Goal: Task Accomplishment & Management: Manage account settings

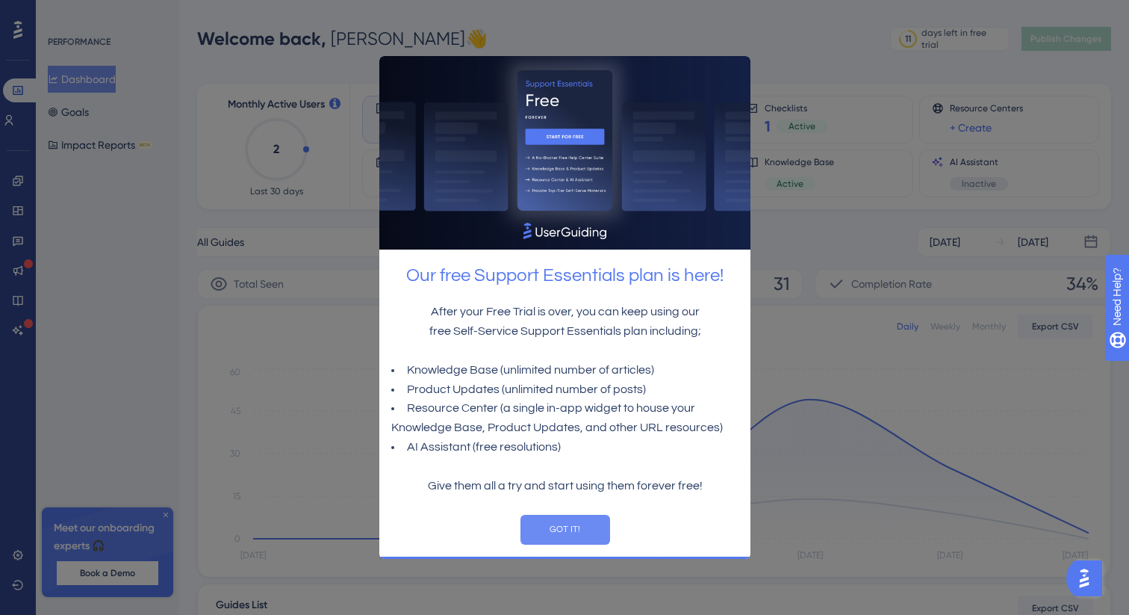
click at [576, 533] on button "GOT IT!" at bounding box center [565, 530] width 90 height 30
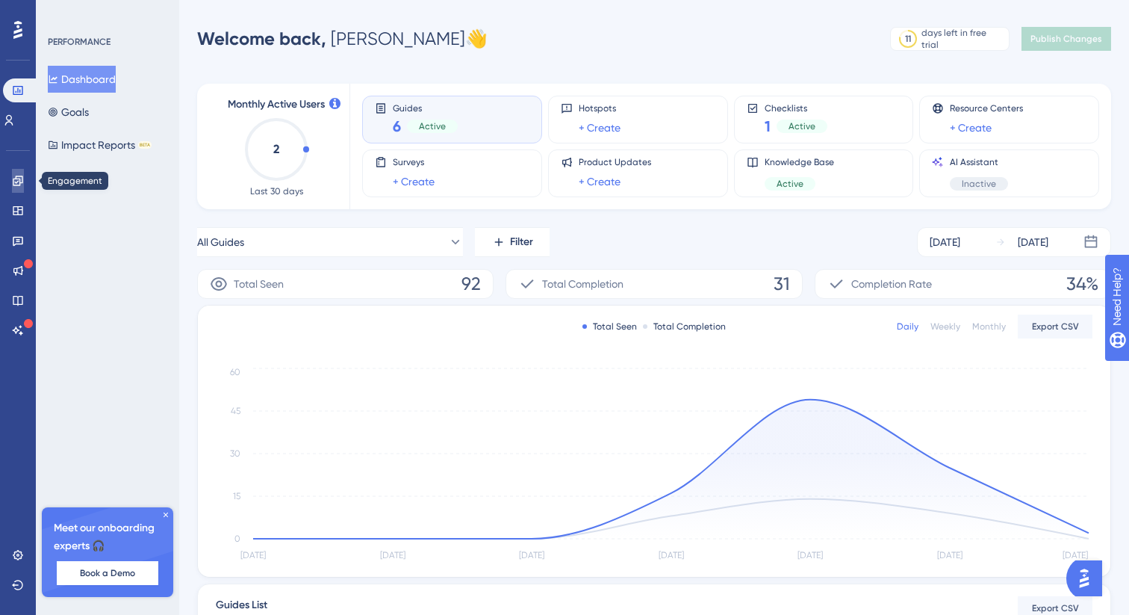
click at [24, 187] on link at bounding box center [18, 181] width 12 height 24
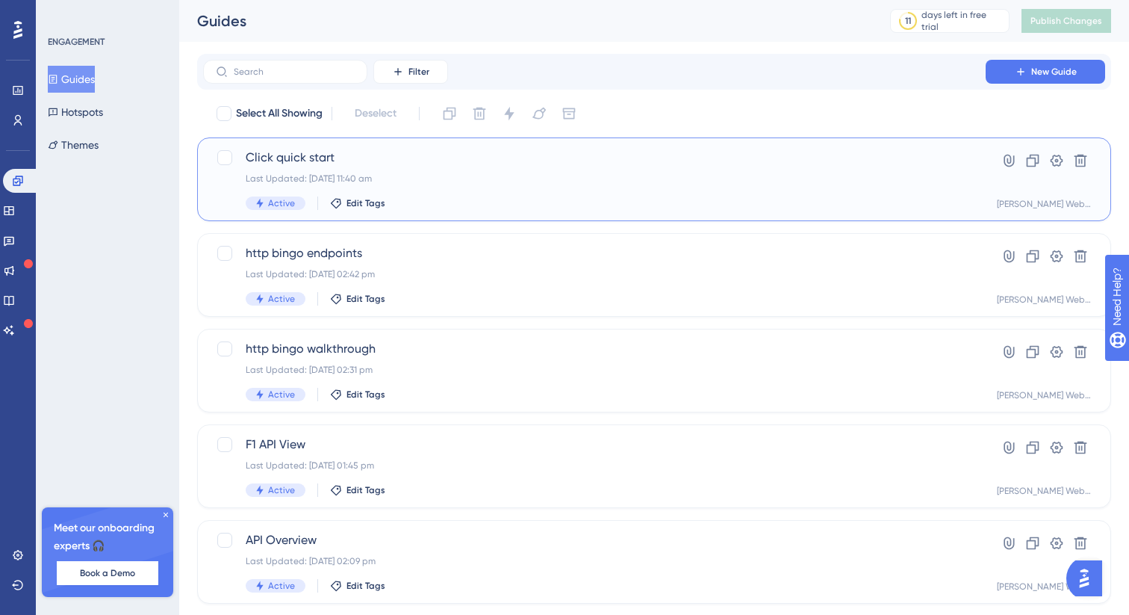
click at [267, 162] on span "Click quick start" at bounding box center [595, 158] width 698 height 18
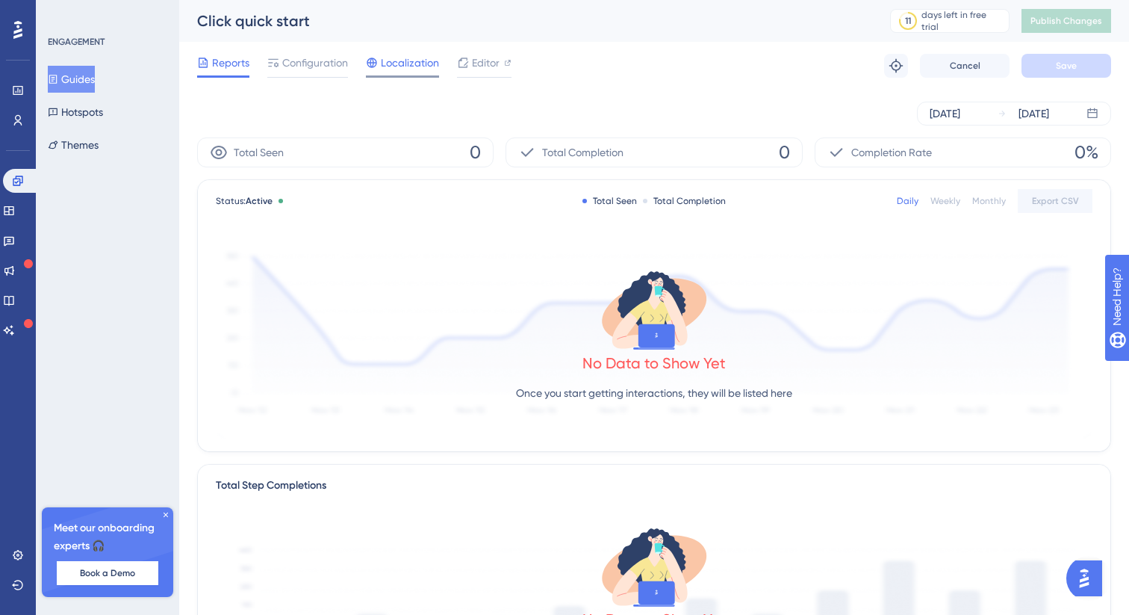
click at [413, 60] on span "Localization" at bounding box center [410, 63] width 58 height 18
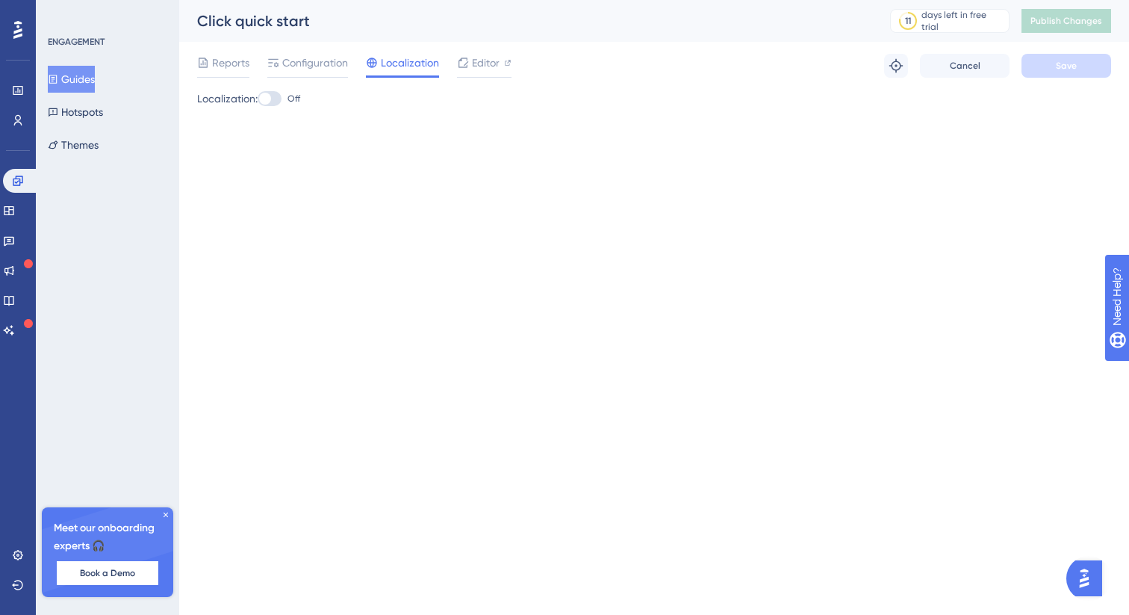
click at [277, 102] on div at bounding box center [270, 98] width 24 height 15
click at [258, 99] on input "Off" at bounding box center [257, 99] width 1 height 1
checkbox input "true"
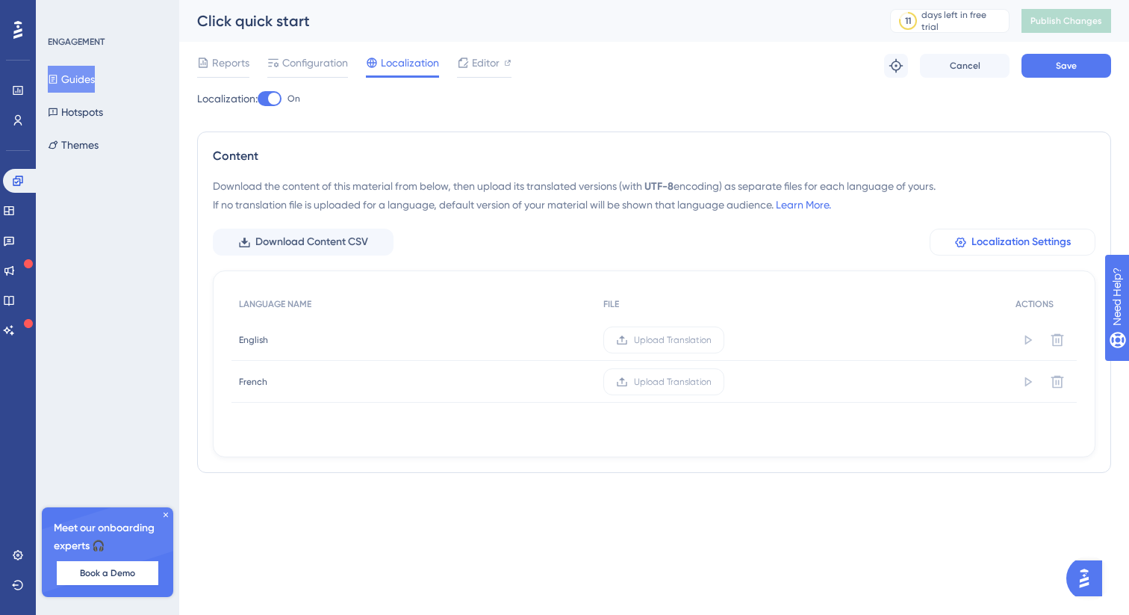
click at [953, 238] on button "Localization Settings" at bounding box center [1013, 242] width 166 height 27
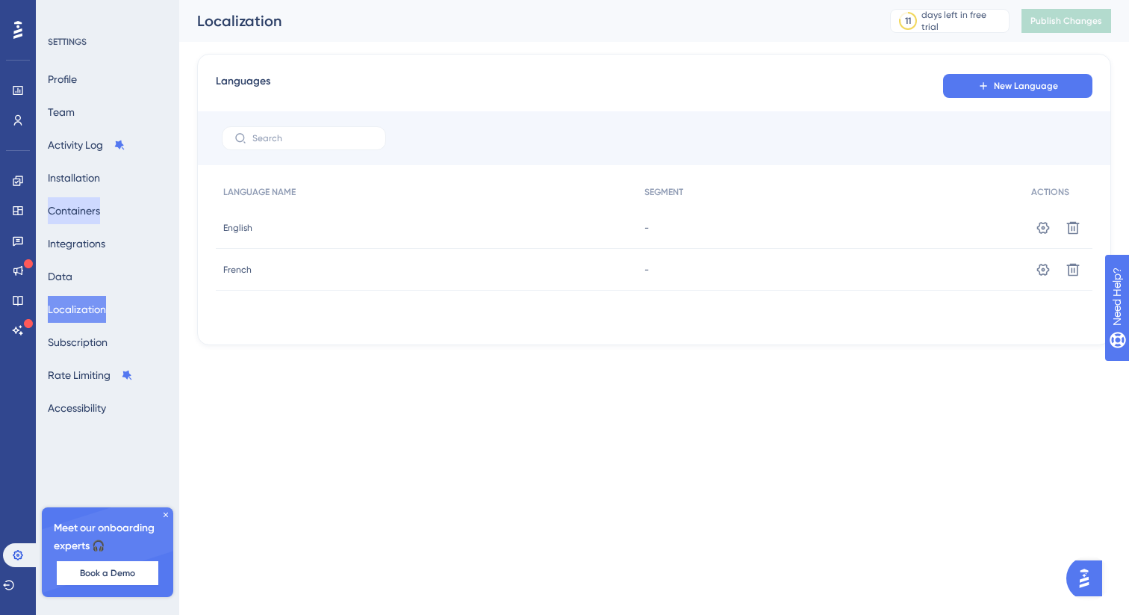
click at [81, 217] on button "Containers" at bounding box center [74, 210] width 52 height 27
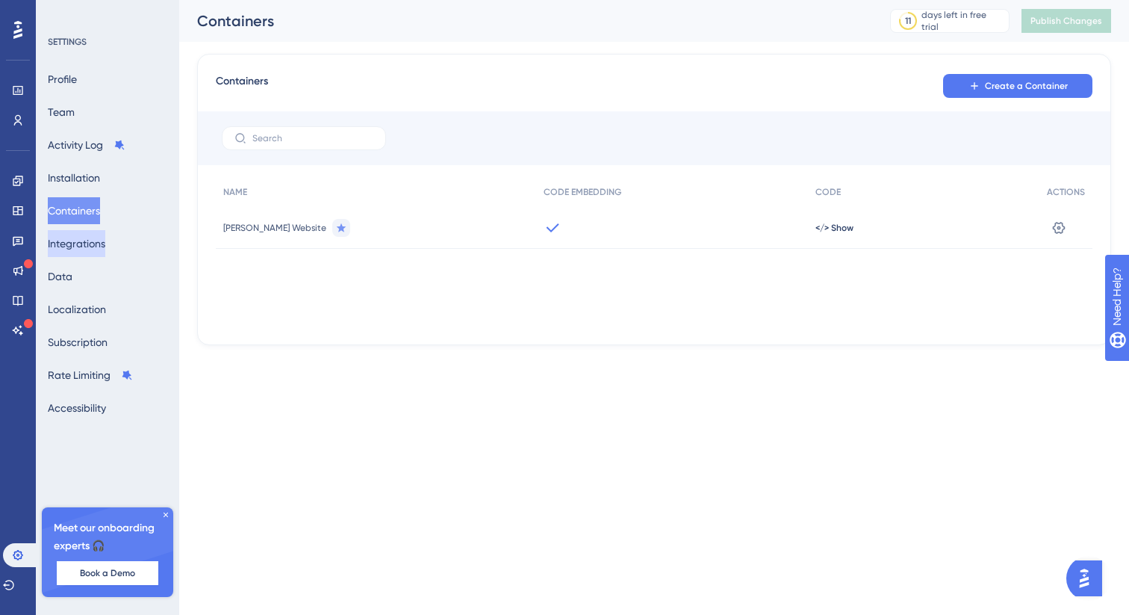
click at [87, 247] on button "Integrations" at bounding box center [77, 243] width 58 height 27
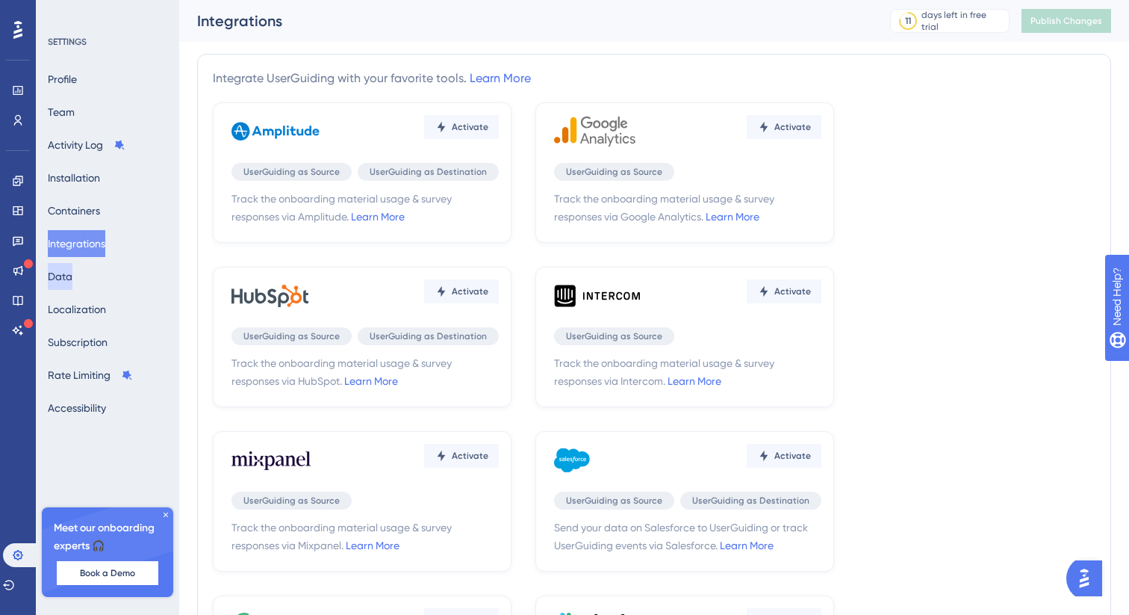
click at [69, 275] on button "Data" at bounding box center [60, 276] width 25 height 27
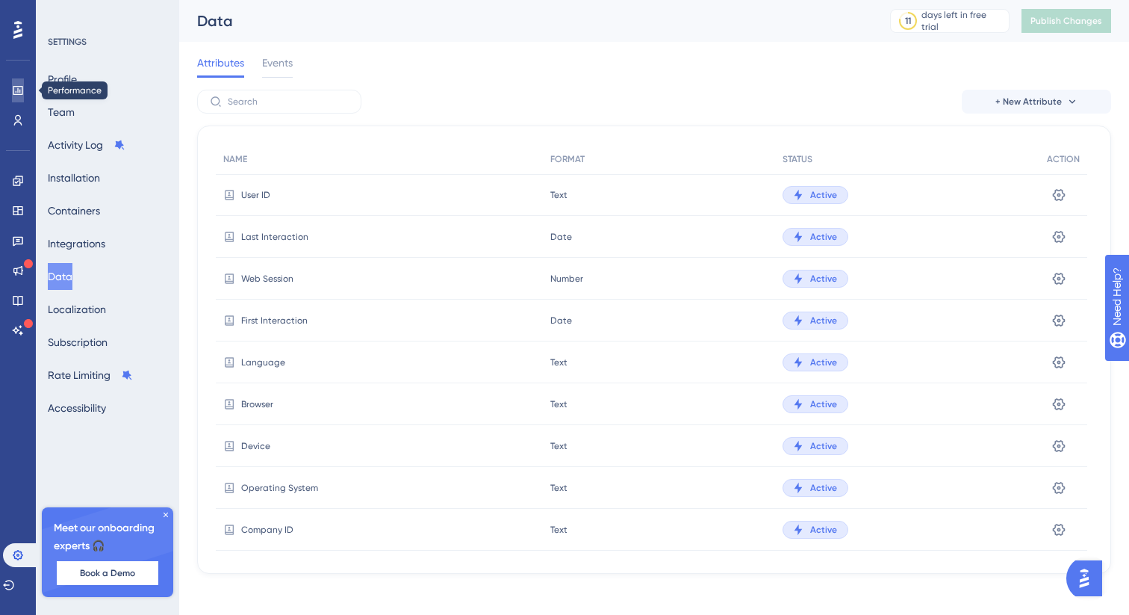
click at [18, 88] on icon at bounding box center [18, 90] width 10 height 9
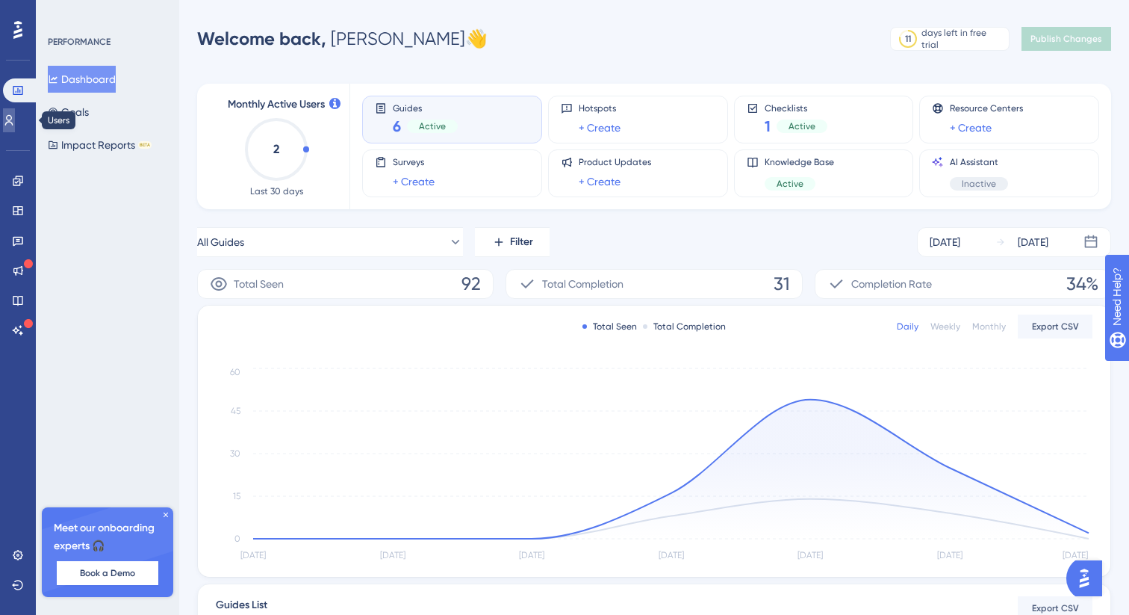
click at [15, 116] on icon at bounding box center [9, 120] width 12 height 12
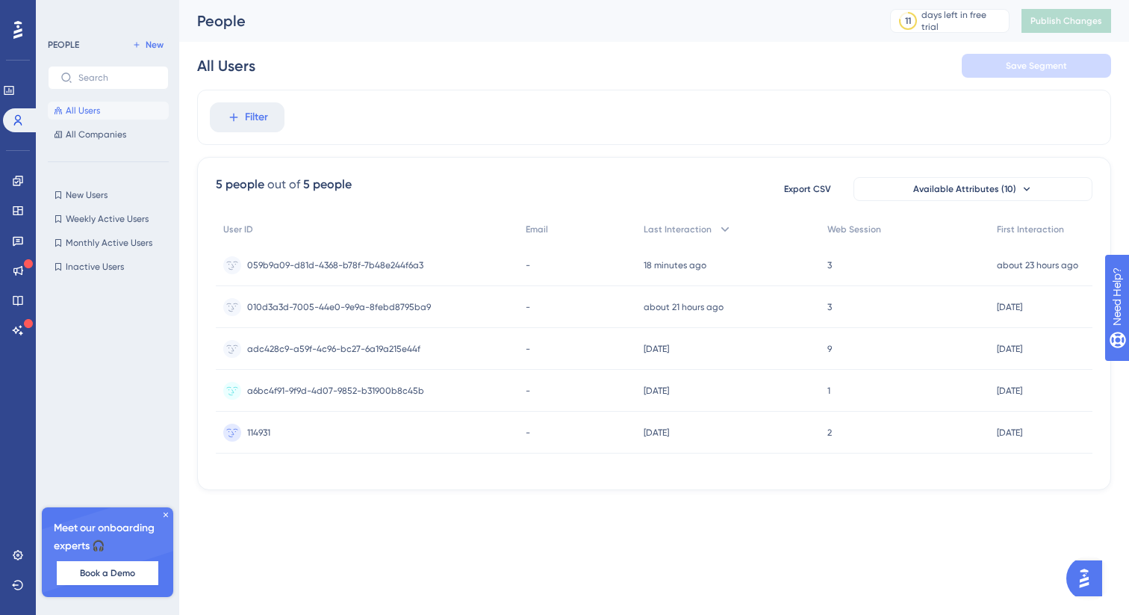
click at [19, 193] on div "Engagement Widgets Feedback Product Updates Knowledge Base AI Assistant" at bounding box center [18, 255] width 12 height 173
click at [18, 179] on icon at bounding box center [18, 181] width 12 height 12
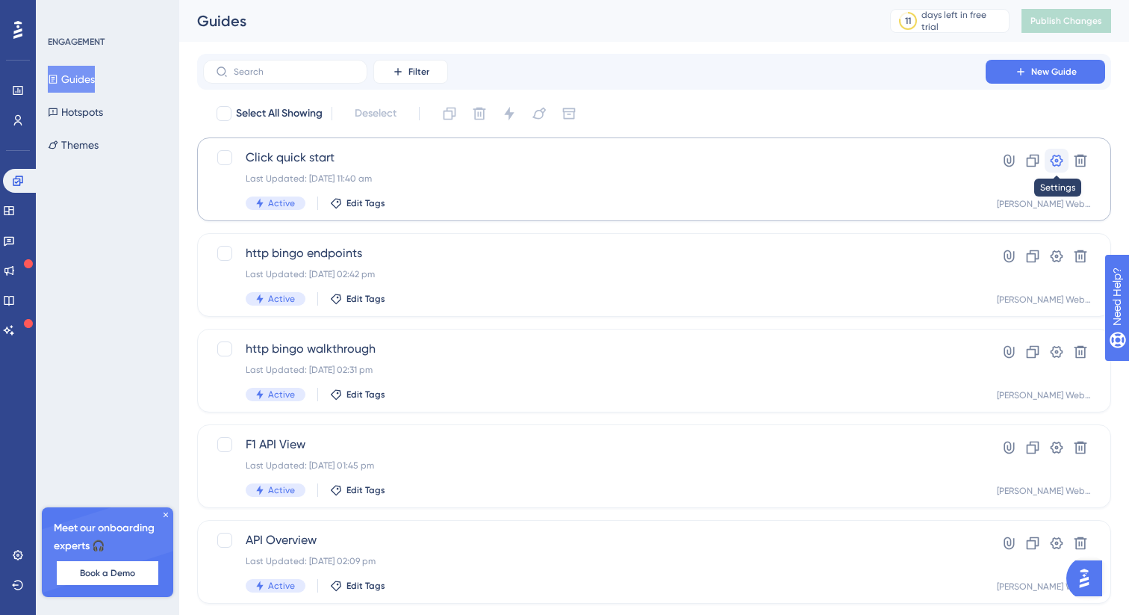
click at [1055, 161] on icon at bounding box center [1057, 161] width 13 height 12
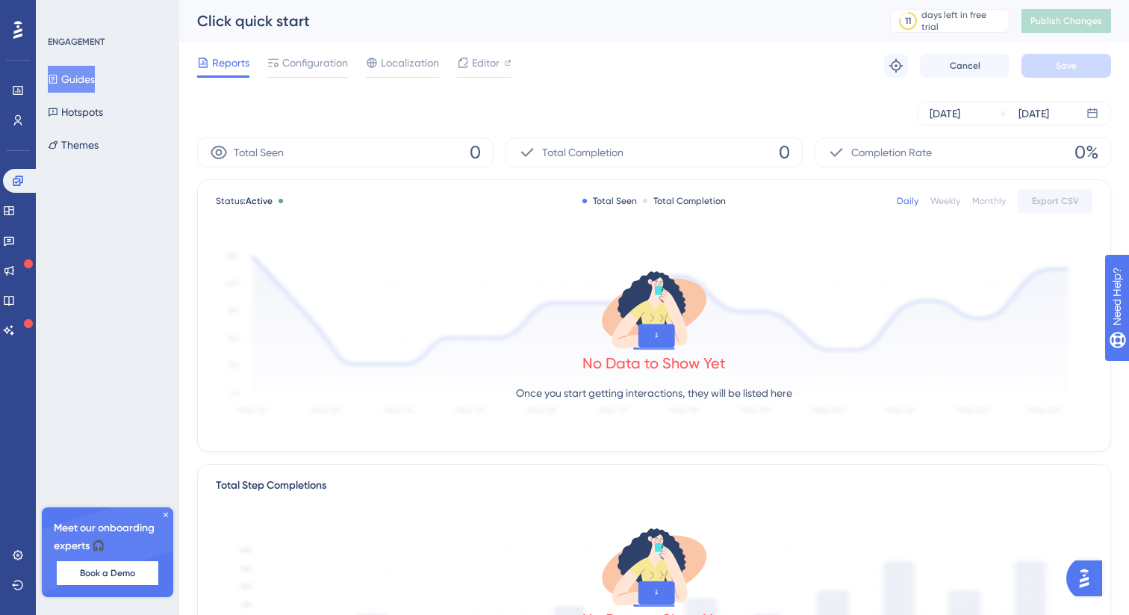
click at [319, 78] on div "Reports Configuration Localization Editor Troubleshoot Cancel Save" at bounding box center [654, 66] width 914 height 48
click at [315, 68] on span "Configuration" at bounding box center [315, 63] width 66 height 18
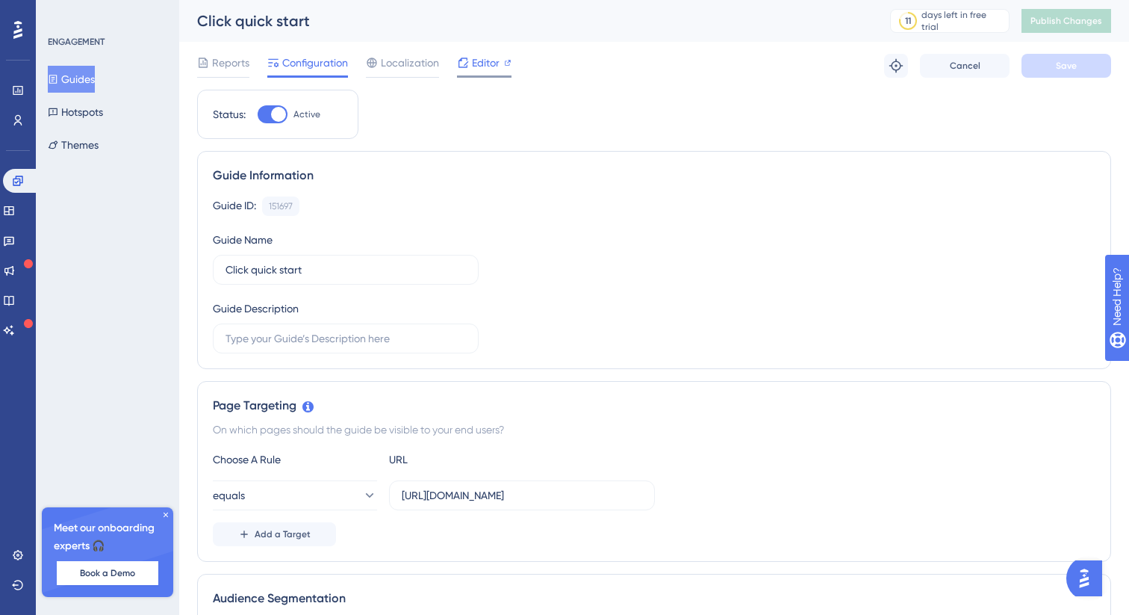
click at [481, 59] on span "Editor" at bounding box center [486, 63] width 28 height 18
click at [16, 553] on icon at bounding box center [18, 555] width 12 height 12
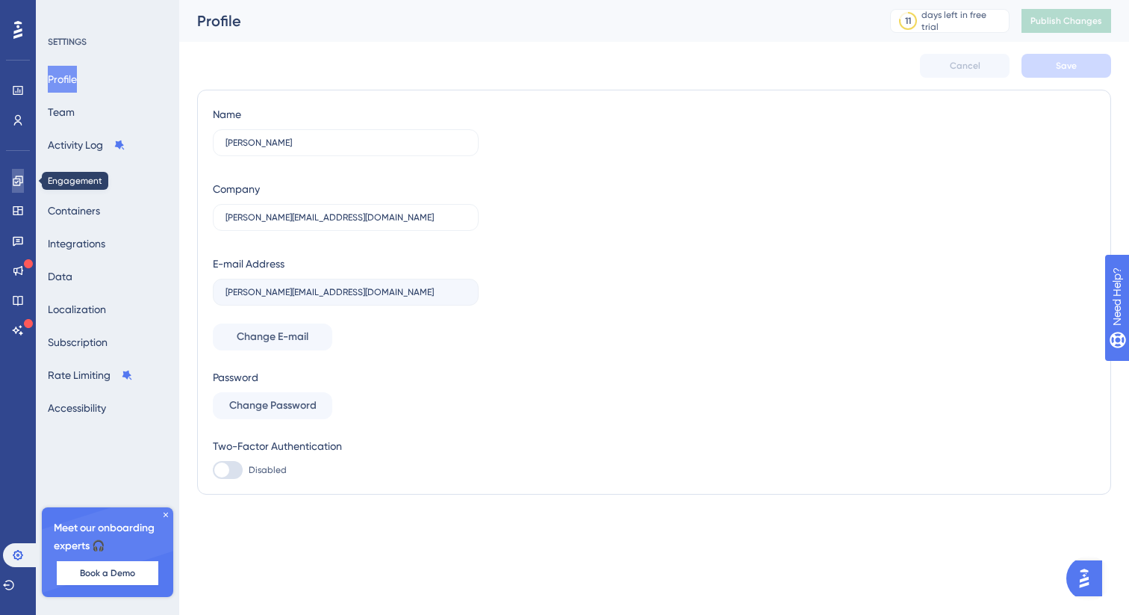
click at [16, 173] on link at bounding box center [18, 181] width 12 height 24
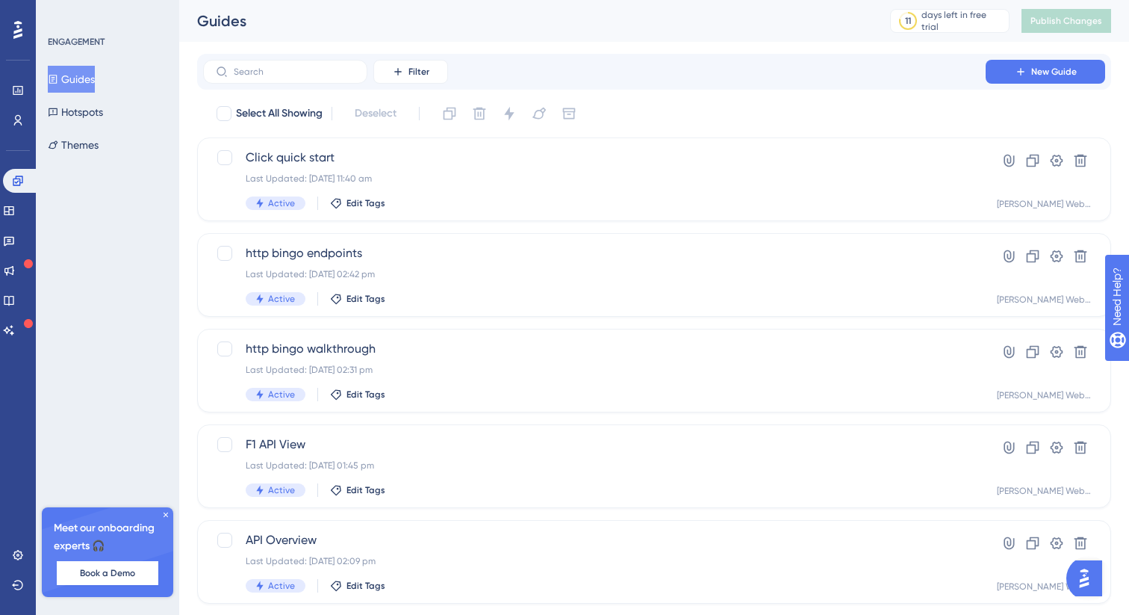
click at [96, 129] on div "Guides Hotspots Themes" at bounding box center [108, 112] width 121 height 93
click at [90, 147] on button "Themes" at bounding box center [73, 144] width 51 height 27
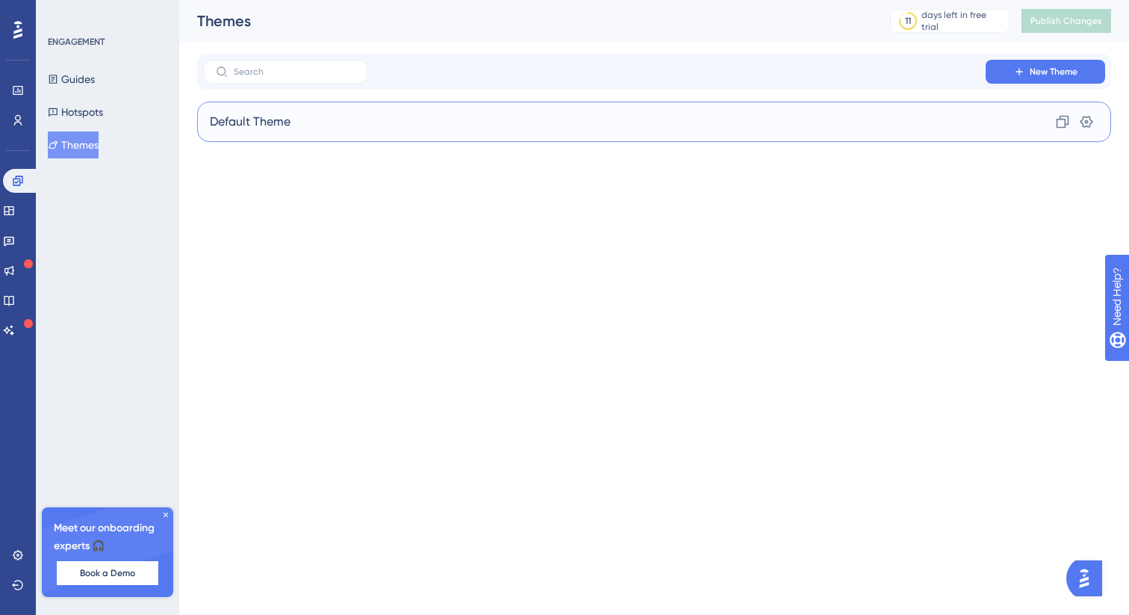
click at [286, 134] on div "Default Theme Clone Settings" at bounding box center [654, 122] width 914 height 40
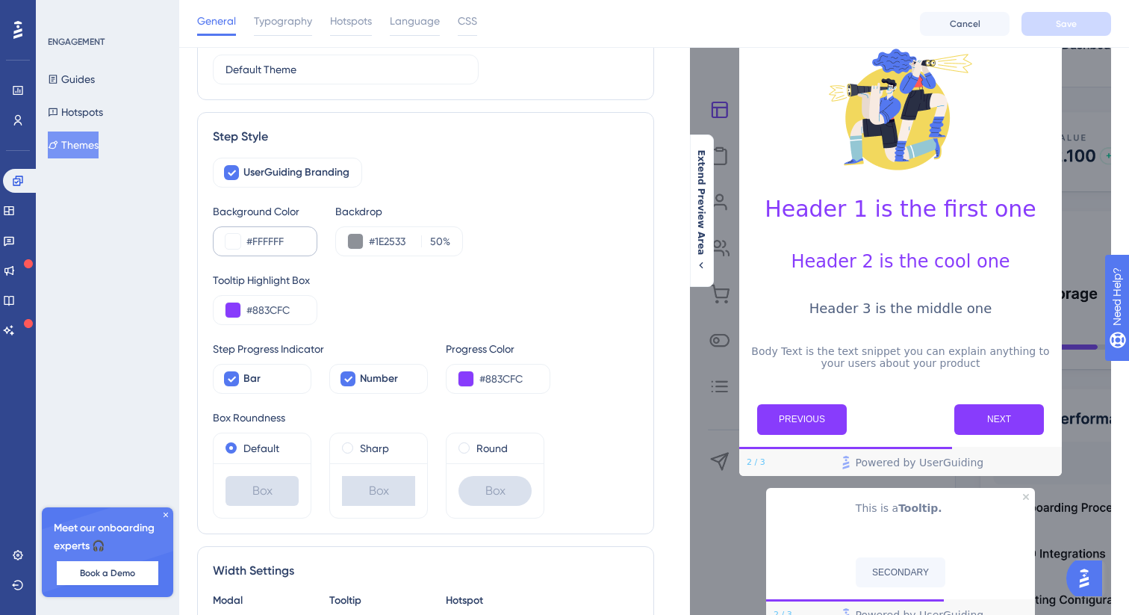
scroll to position [112, 0]
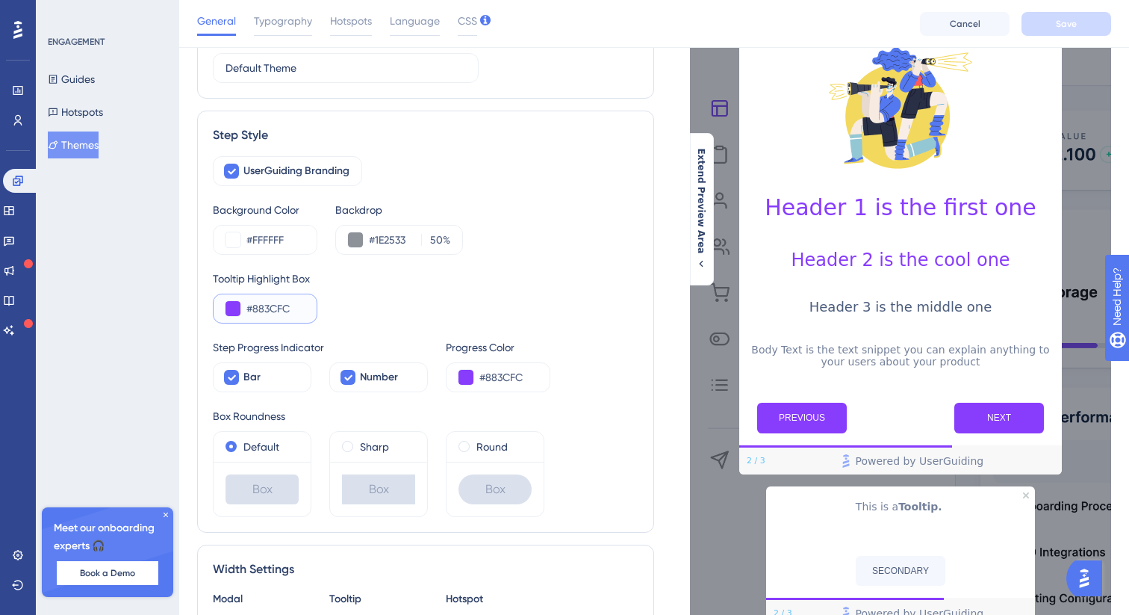
click at [276, 314] on input "#883CFC" at bounding box center [275, 309] width 58 height 18
